Goal: Transaction & Acquisition: Purchase product/service

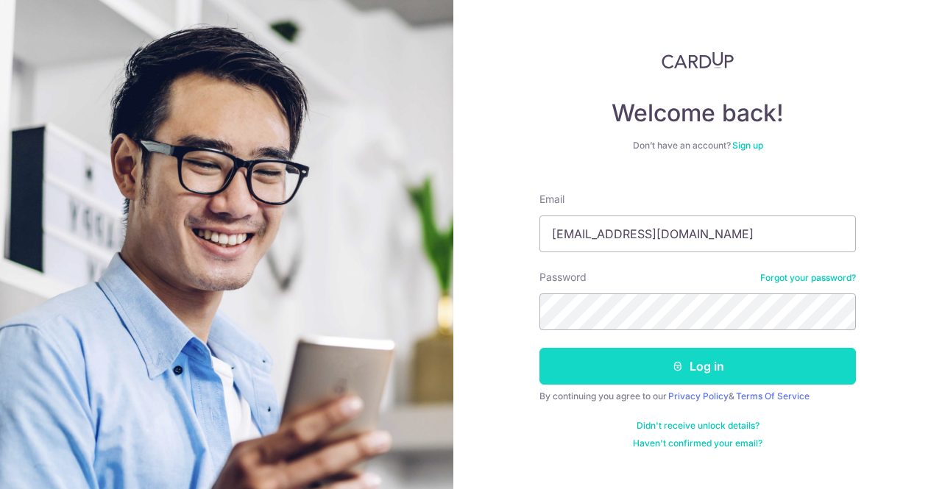
click at [653, 361] on button "Log in" at bounding box center [697, 366] width 316 height 37
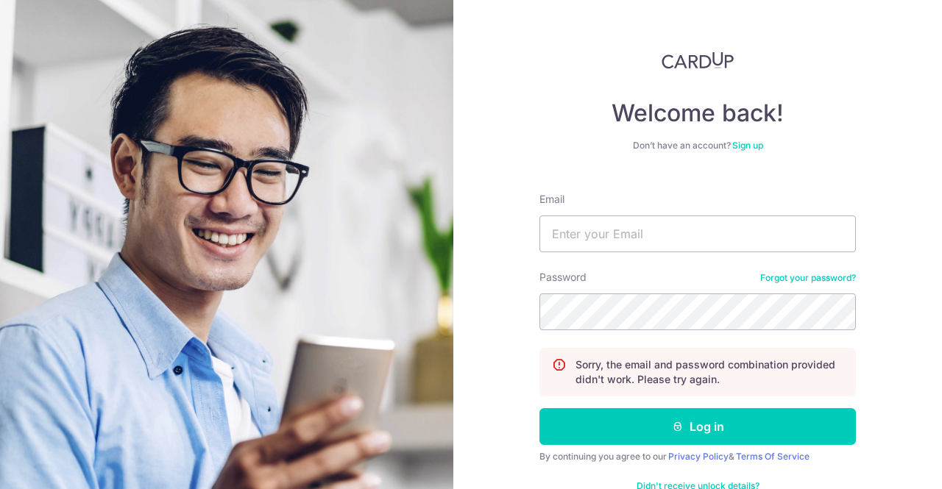
click at [801, 272] on link "Forgot your password?" at bounding box center [808, 278] width 96 height 12
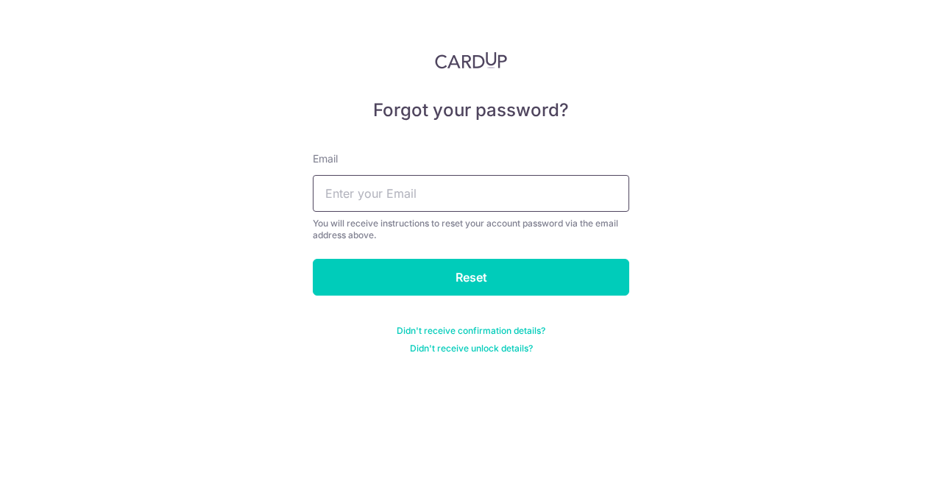
click at [495, 196] on input "text" at bounding box center [471, 193] width 316 height 37
type input "[EMAIL_ADDRESS][DOMAIN_NAME]"
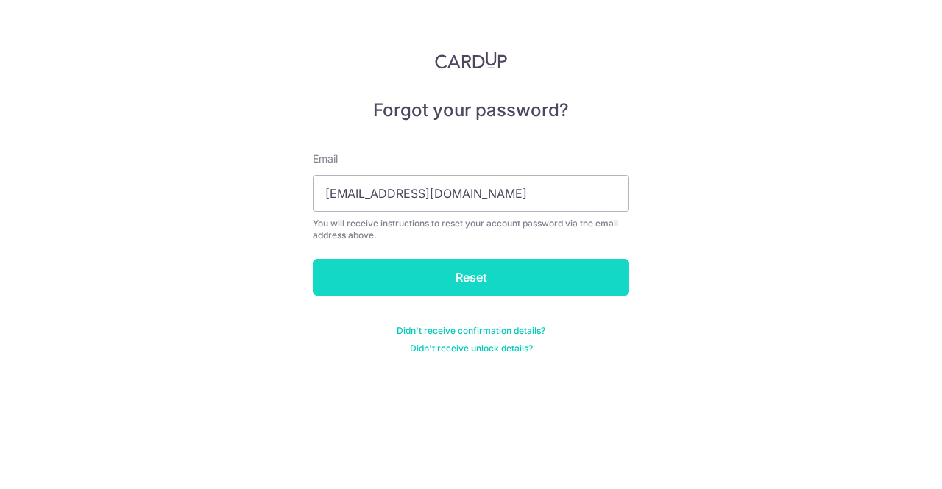
click at [520, 276] on input "Reset" at bounding box center [471, 277] width 316 height 37
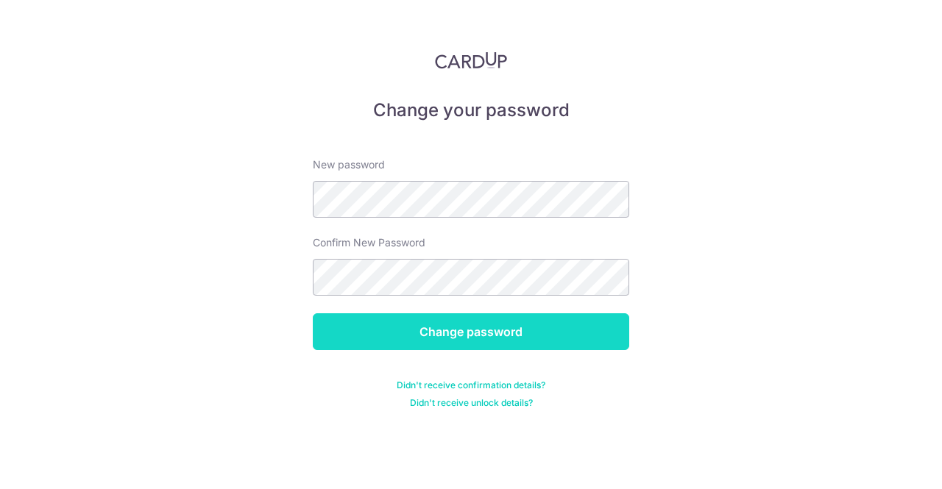
click at [457, 330] on input "Change password" at bounding box center [471, 332] width 316 height 37
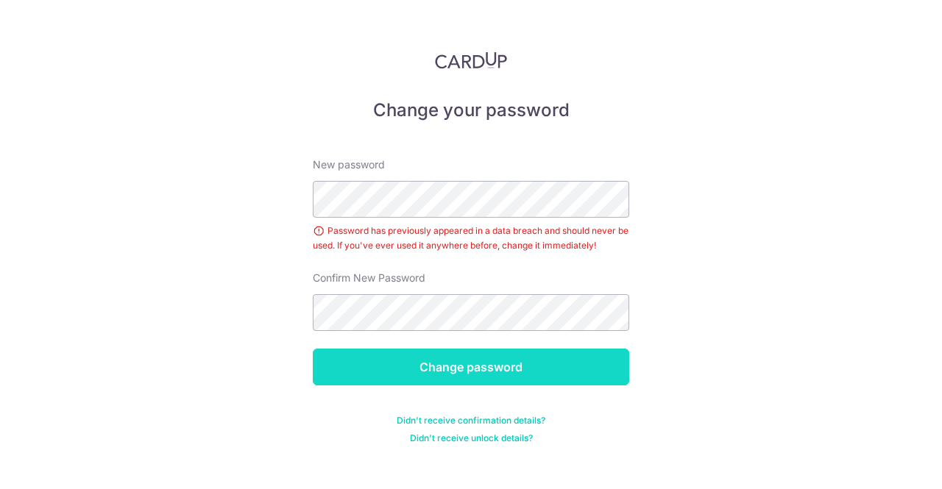
click at [459, 367] on input "Change password" at bounding box center [471, 367] width 316 height 37
click at [492, 371] on input "Change password" at bounding box center [471, 367] width 316 height 37
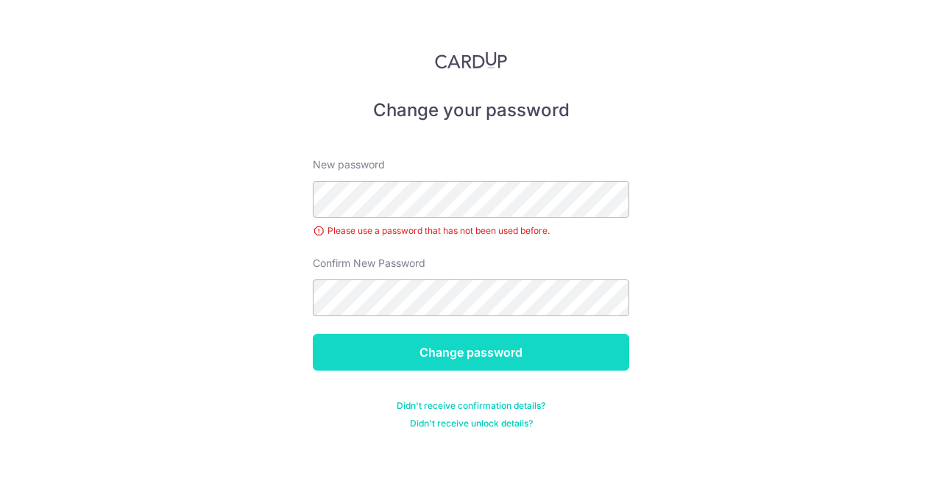
click at [464, 350] on input "Change password" at bounding box center [471, 352] width 316 height 37
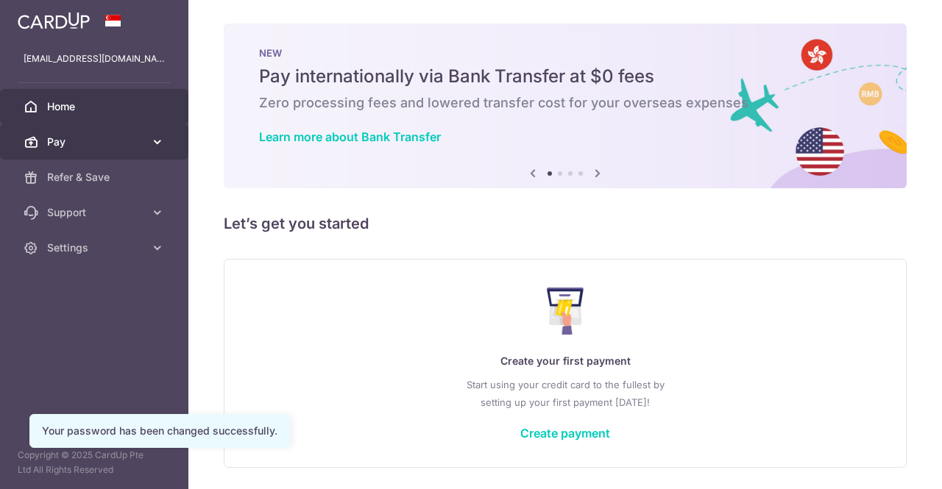
click at [157, 142] on icon at bounding box center [157, 142] width 15 height 15
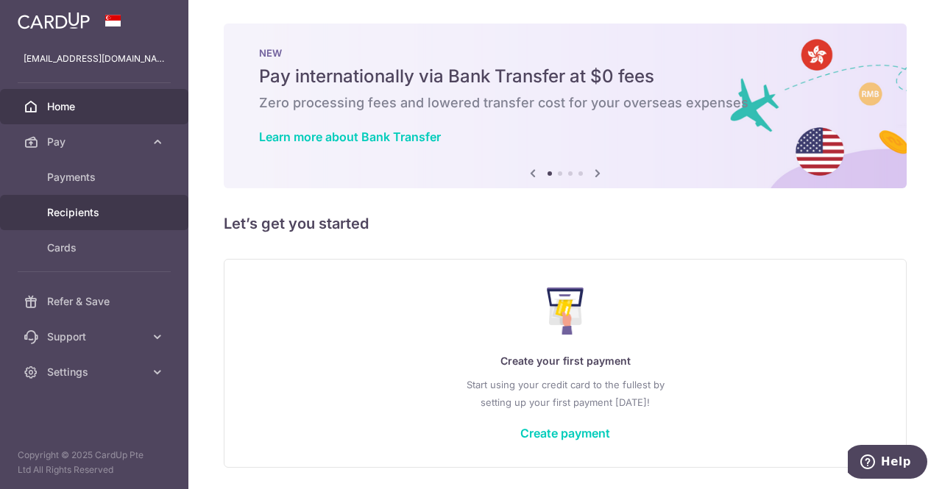
click at [87, 207] on span "Recipients" at bounding box center [95, 212] width 97 height 15
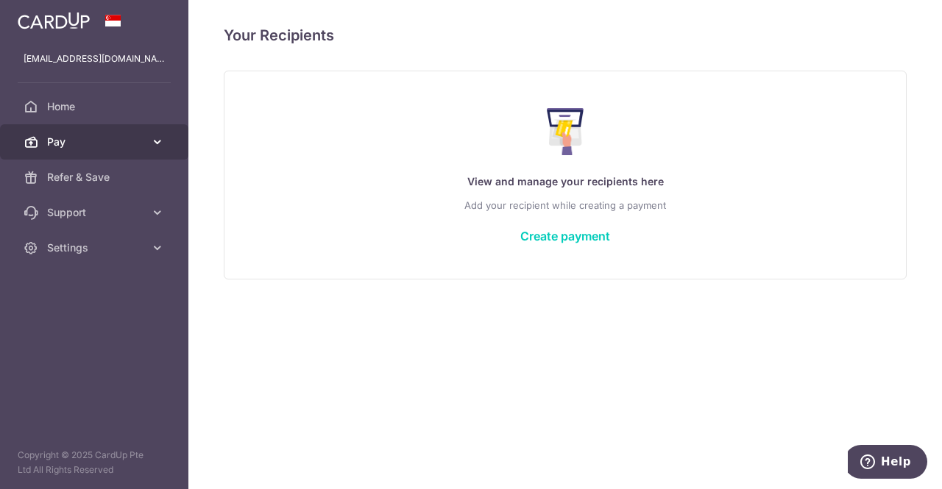
click at [144, 138] on link "Pay" at bounding box center [94, 141] width 188 height 35
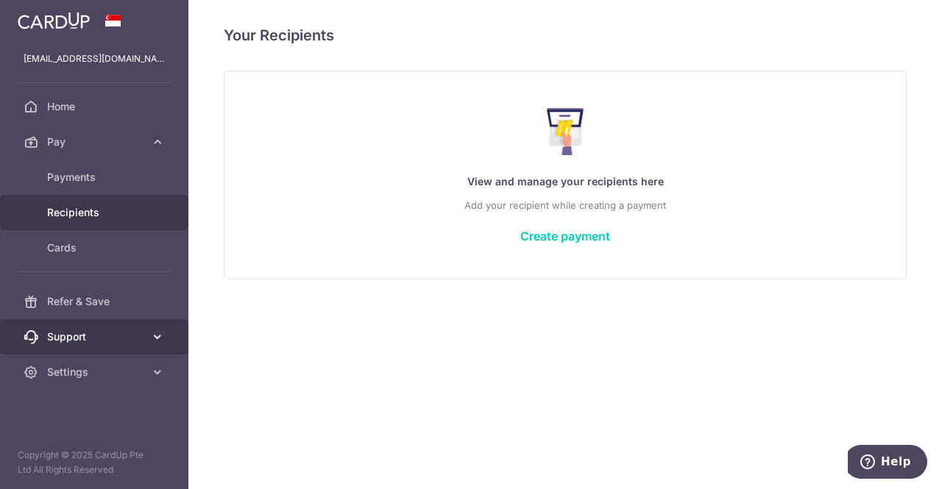
click at [148, 337] on link "Support" at bounding box center [94, 336] width 188 height 35
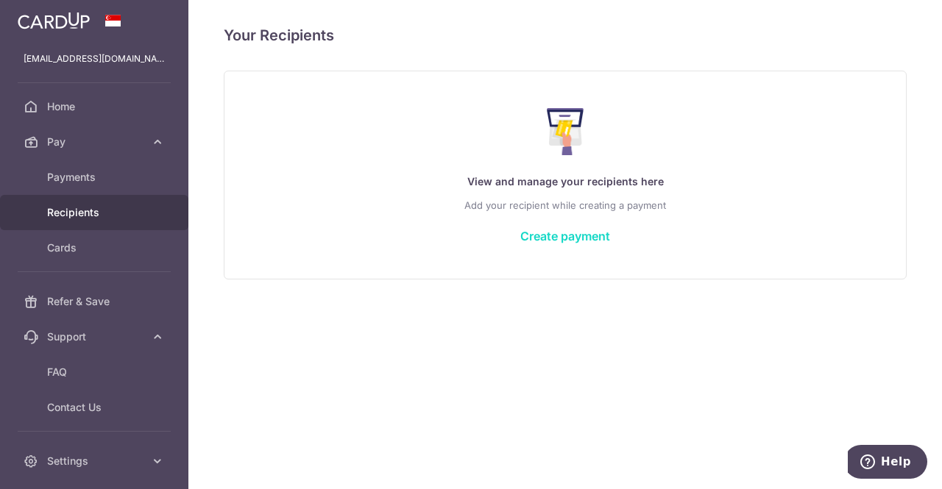
click at [553, 243] on link "Create payment" at bounding box center [565, 236] width 90 height 15
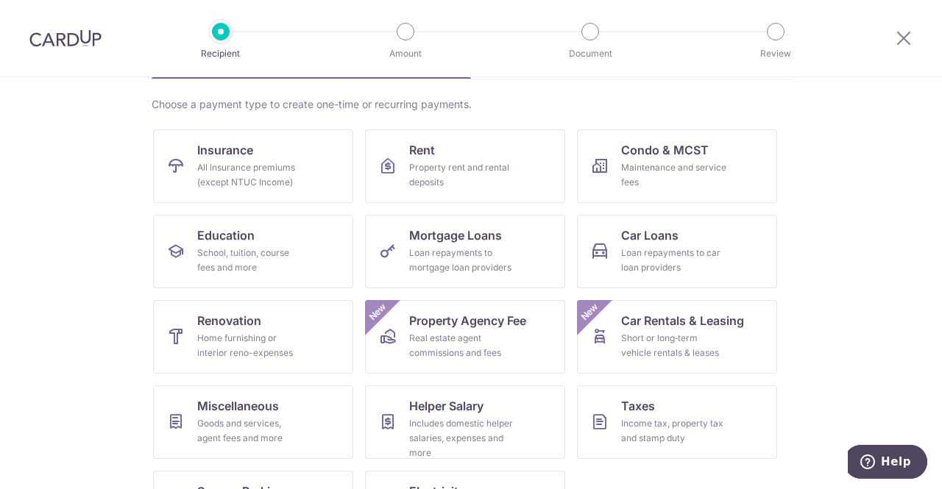
scroll to position [168, 0]
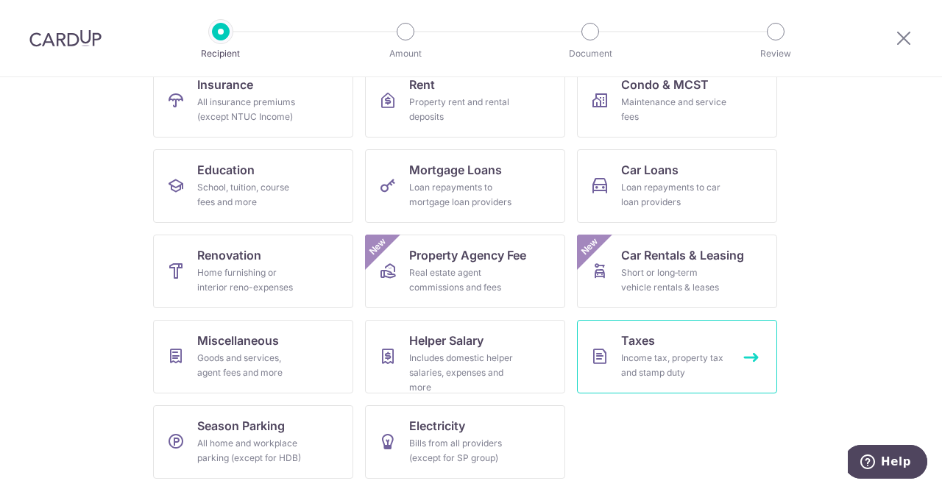
click at [675, 366] on div "Income tax, property tax and stamp duty" at bounding box center [674, 365] width 106 height 29
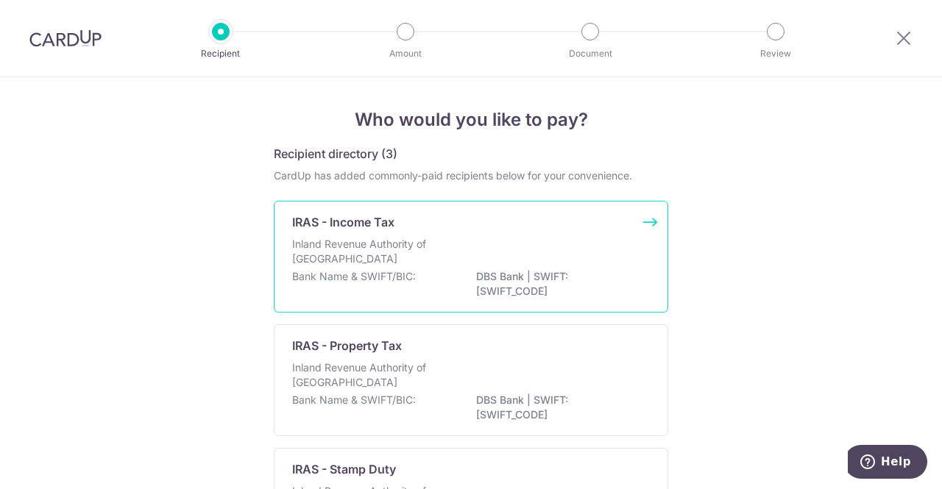
click at [450, 278] on div "Bank Name & SWIFT/BIC: DBS Bank | SWIFT: DBSSSGSGXXX" at bounding box center [471, 284] width 358 height 31
